Goal: Task Accomplishment & Management: Use online tool/utility

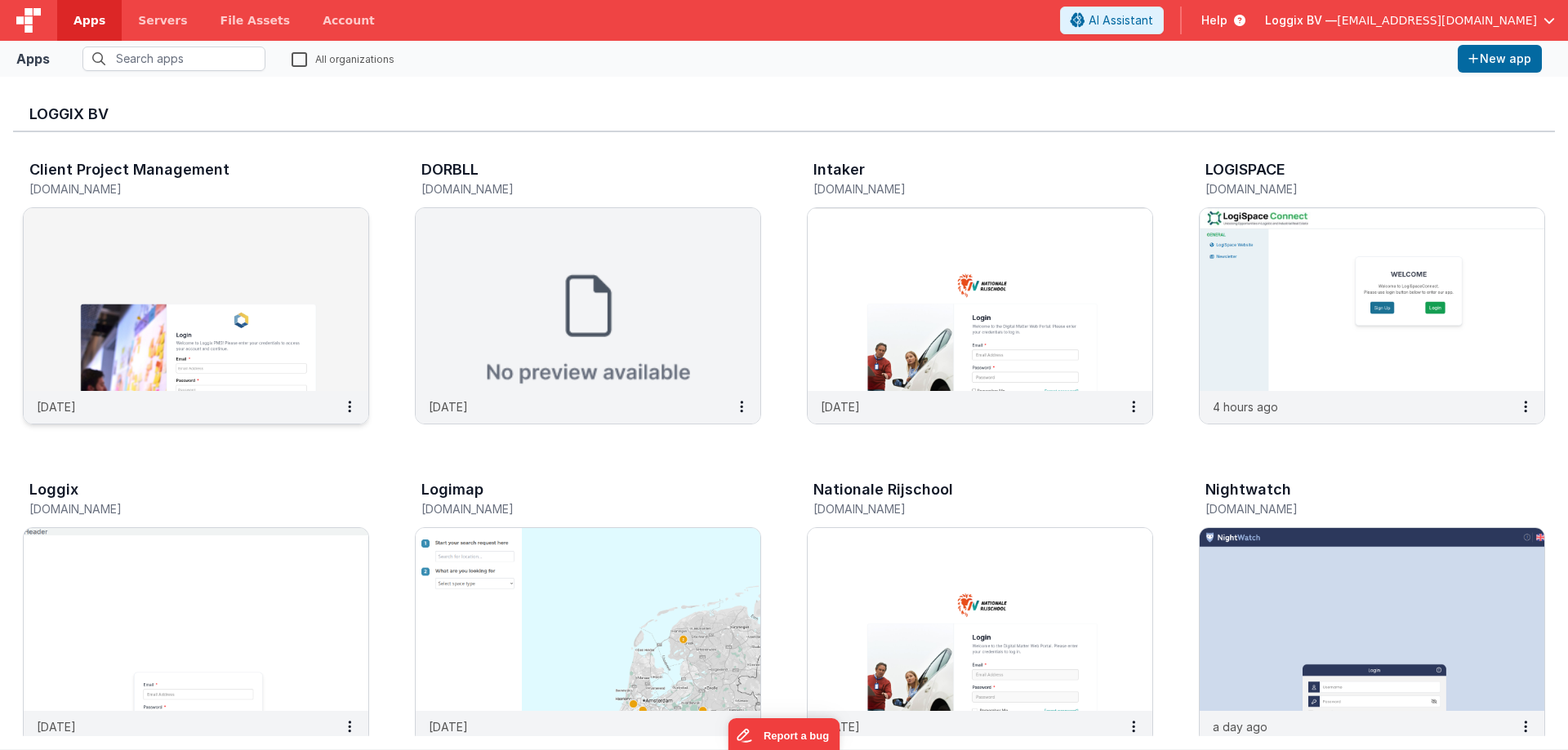
click at [274, 263] on img at bounding box center [196, 300] width 345 height 183
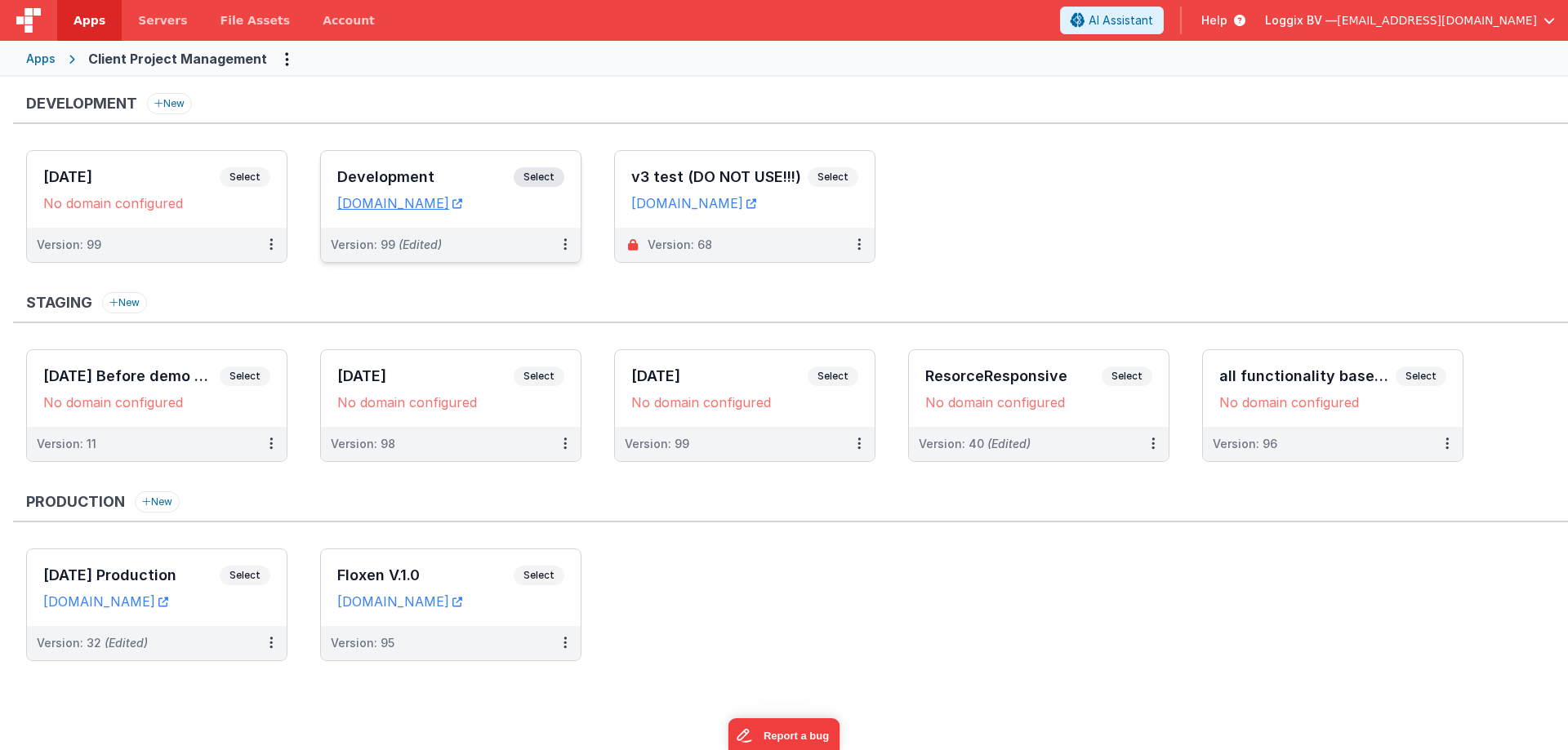
click at [526, 174] on span "Select" at bounding box center [538, 177] width 51 height 20
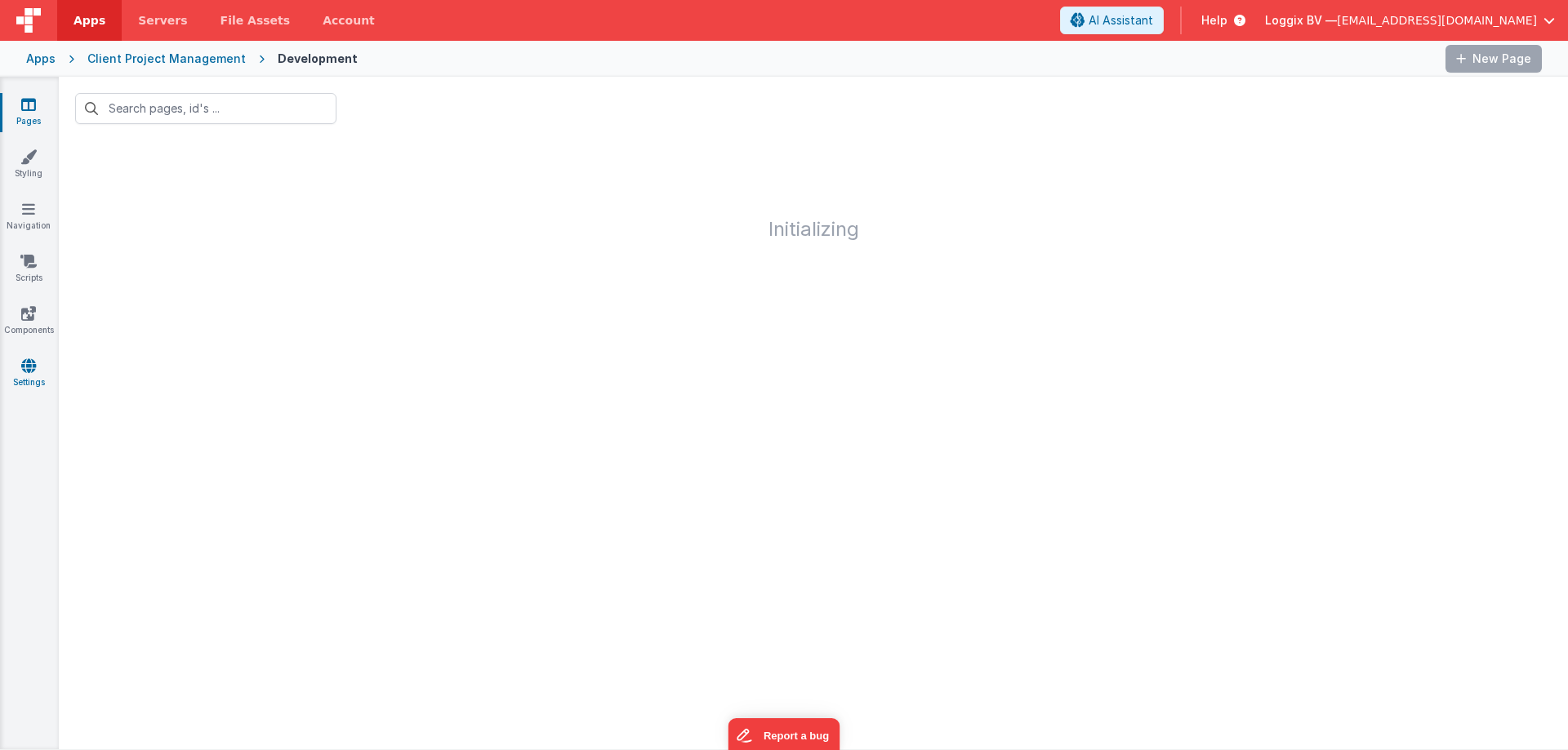
click at [31, 369] on icon at bounding box center [28, 365] width 15 height 16
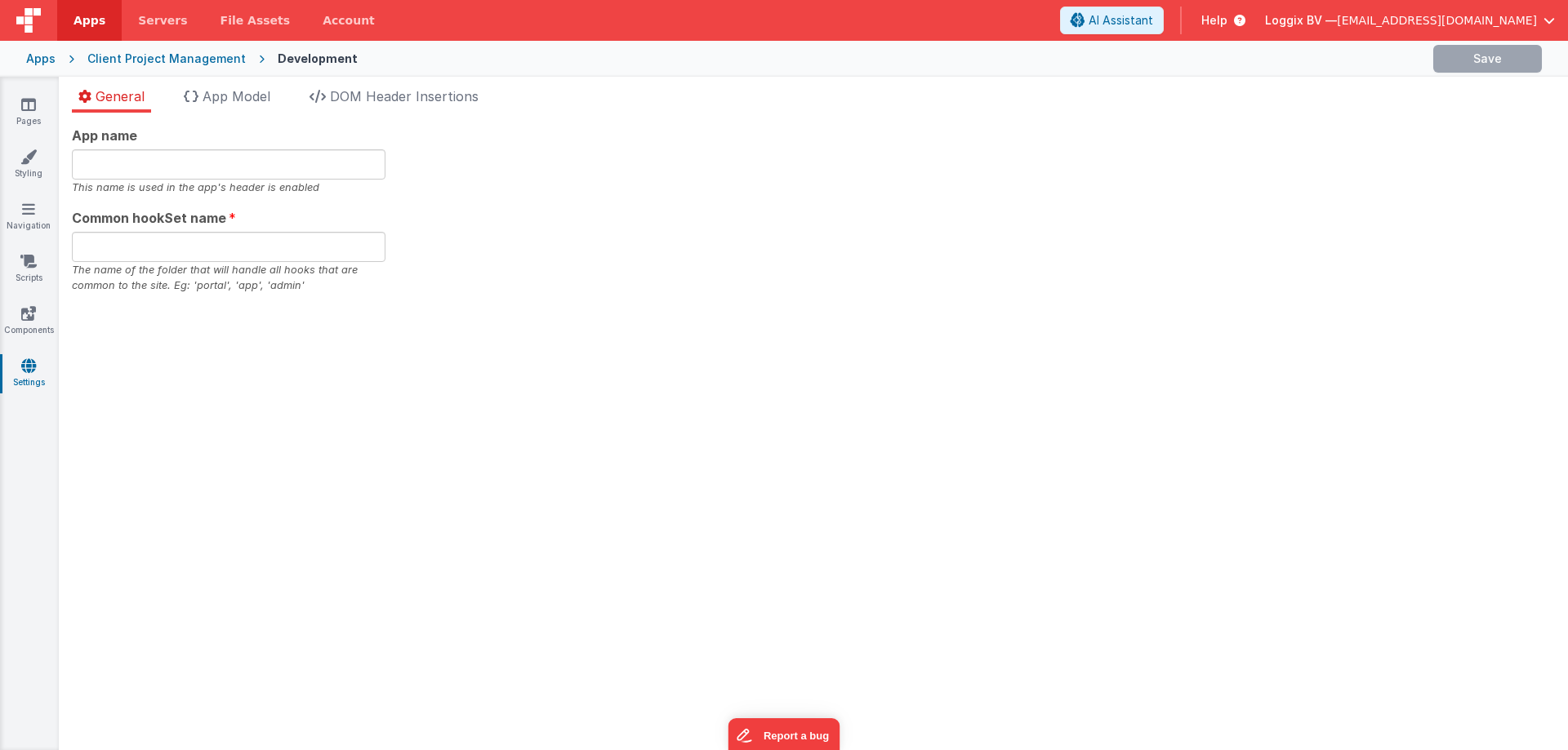
type input "PMS"
type input "pms"
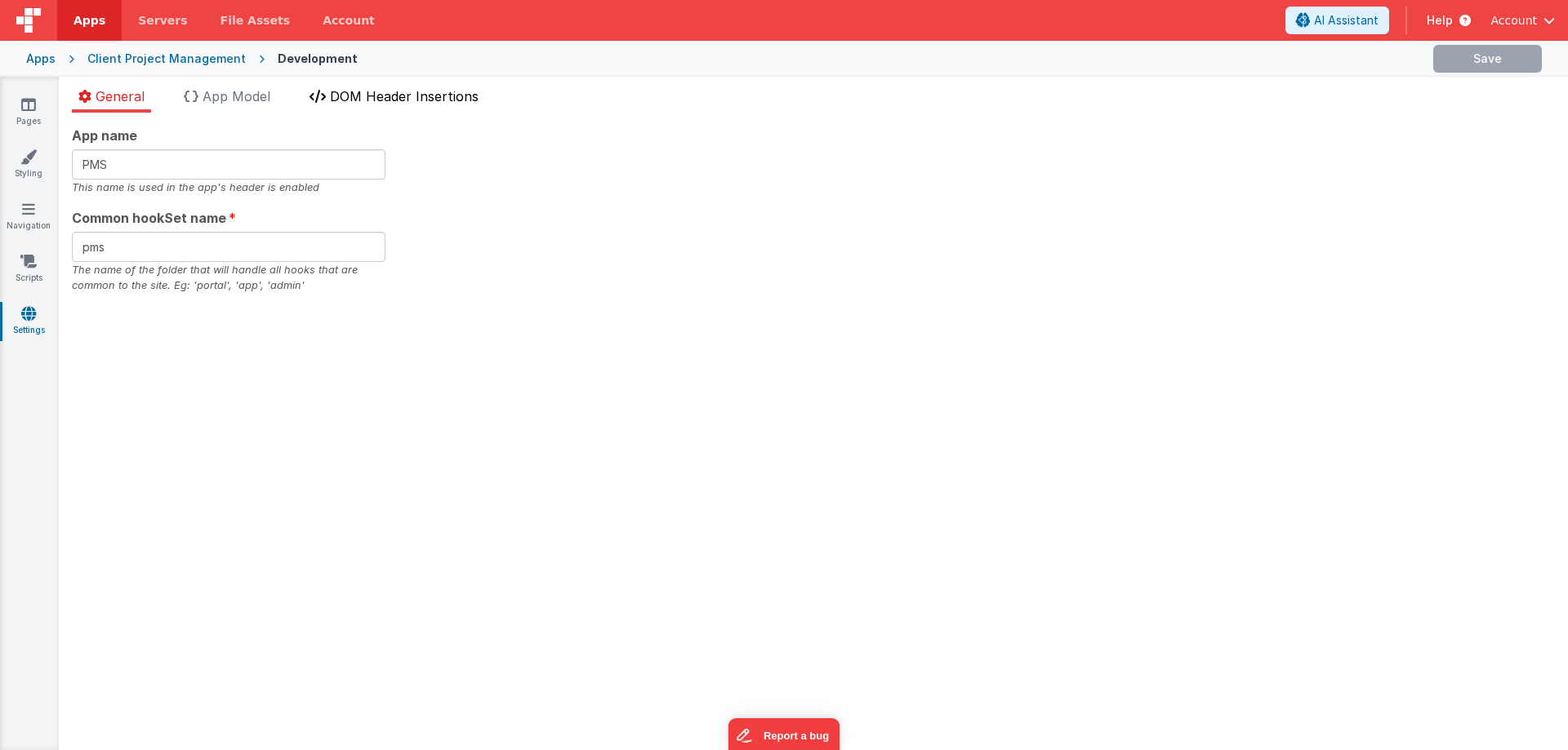
click at [343, 101] on span "DOM Header Insertions" at bounding box center [404, 96] width 149 height 16
